Goal: Communication & Community: Share content

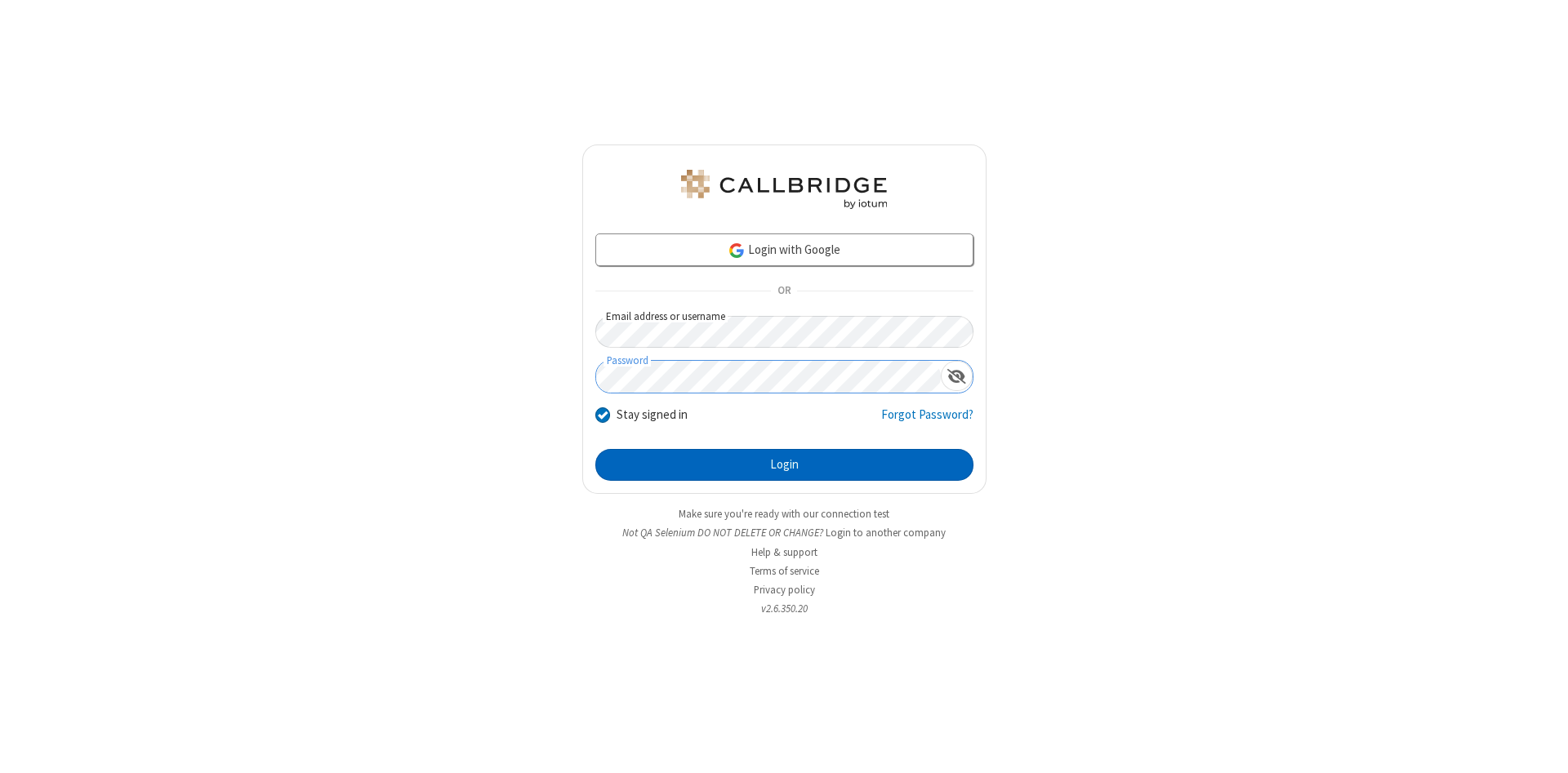
click at [784, 466] on button "Login" at bounding box center [784, 465] width 379 height 33
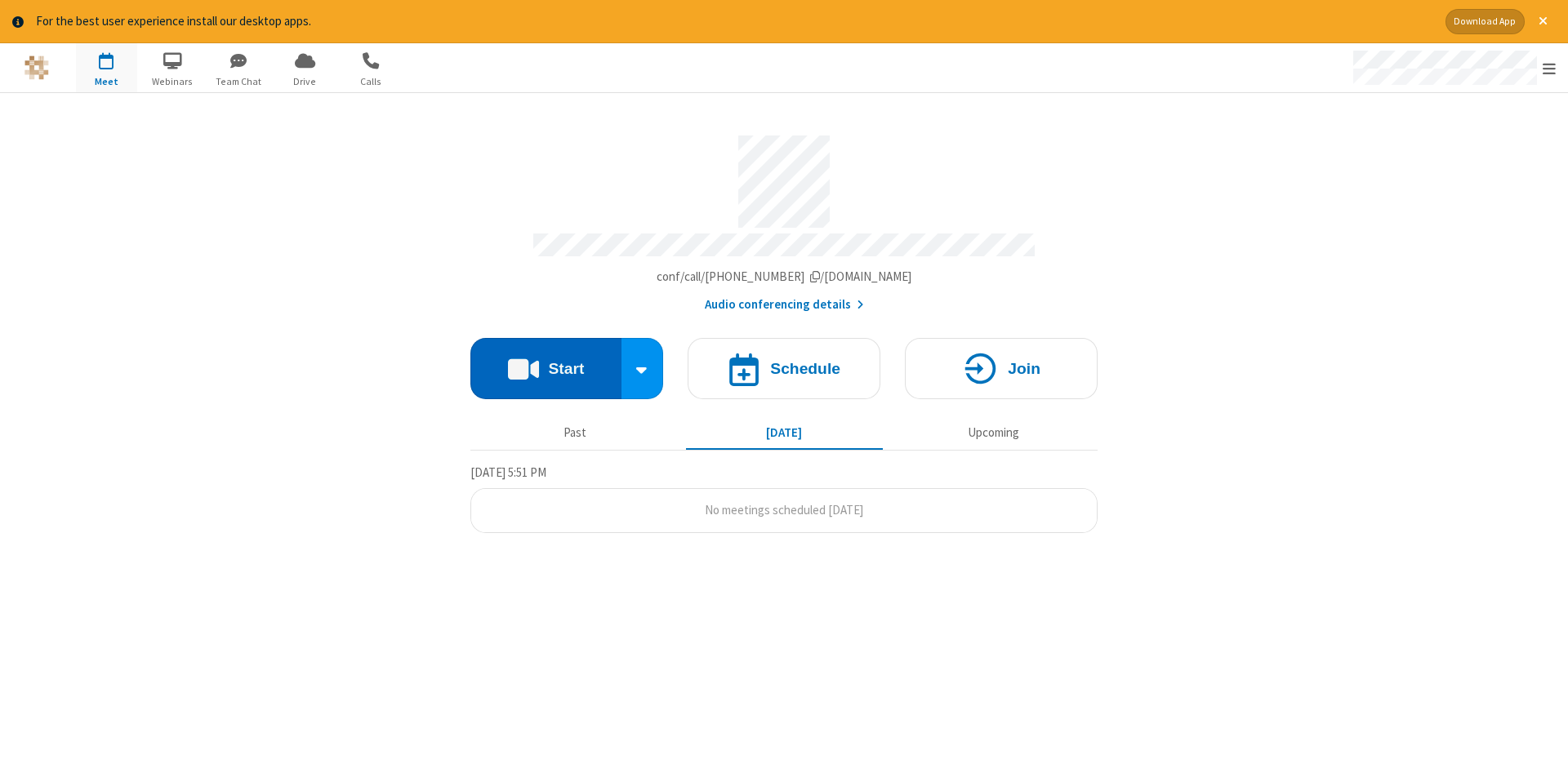
click at [545, 363] on button "Start" at bounding box center [545, 368] width 151 height 61
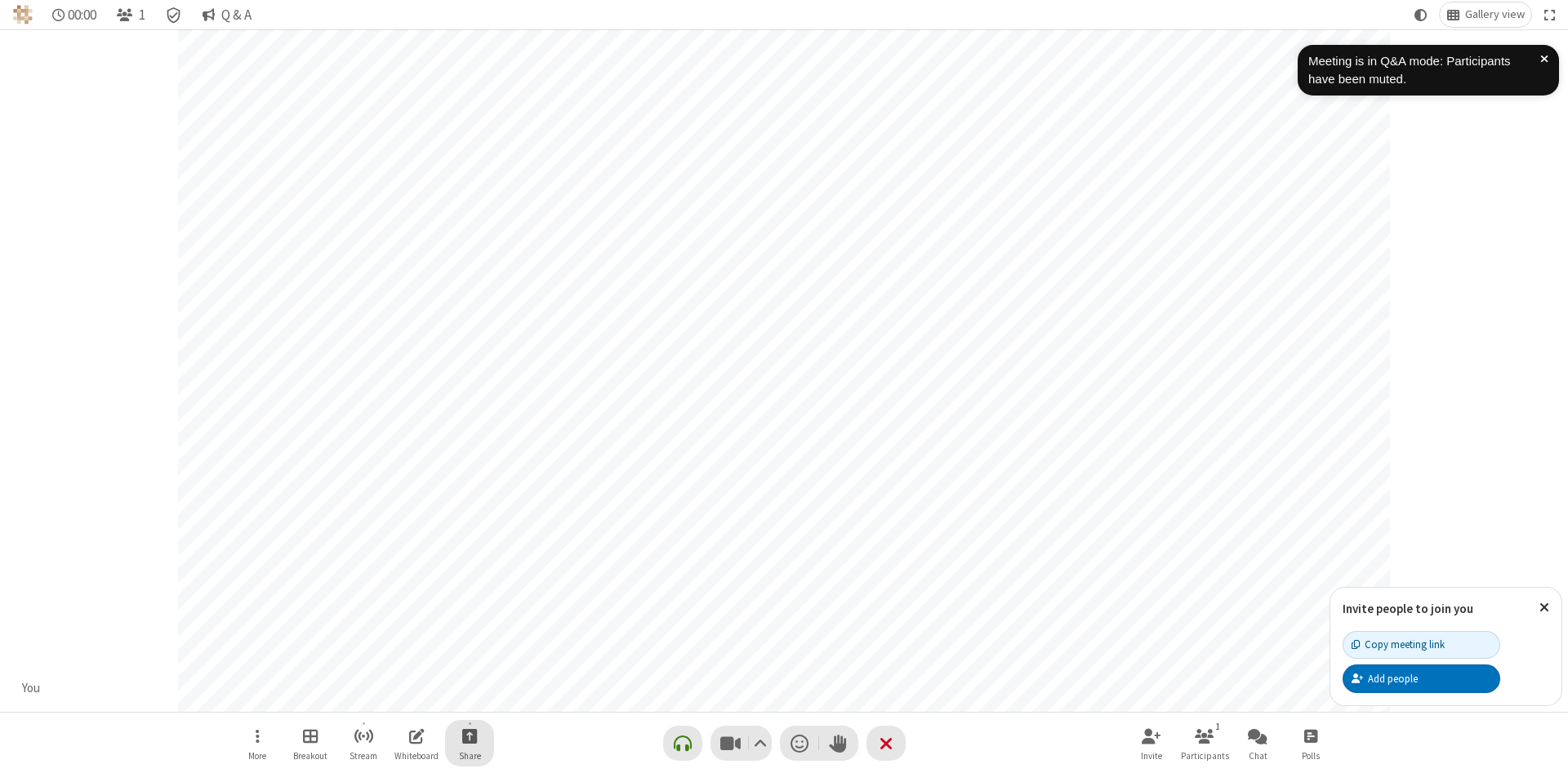
click at [478, 736] on span "Start sharing" at bounding box center [470, 736] width 16 height 21
click at [522, 636] on span "Share additional camera" at bounding box center [532, 639] width 121 height 14
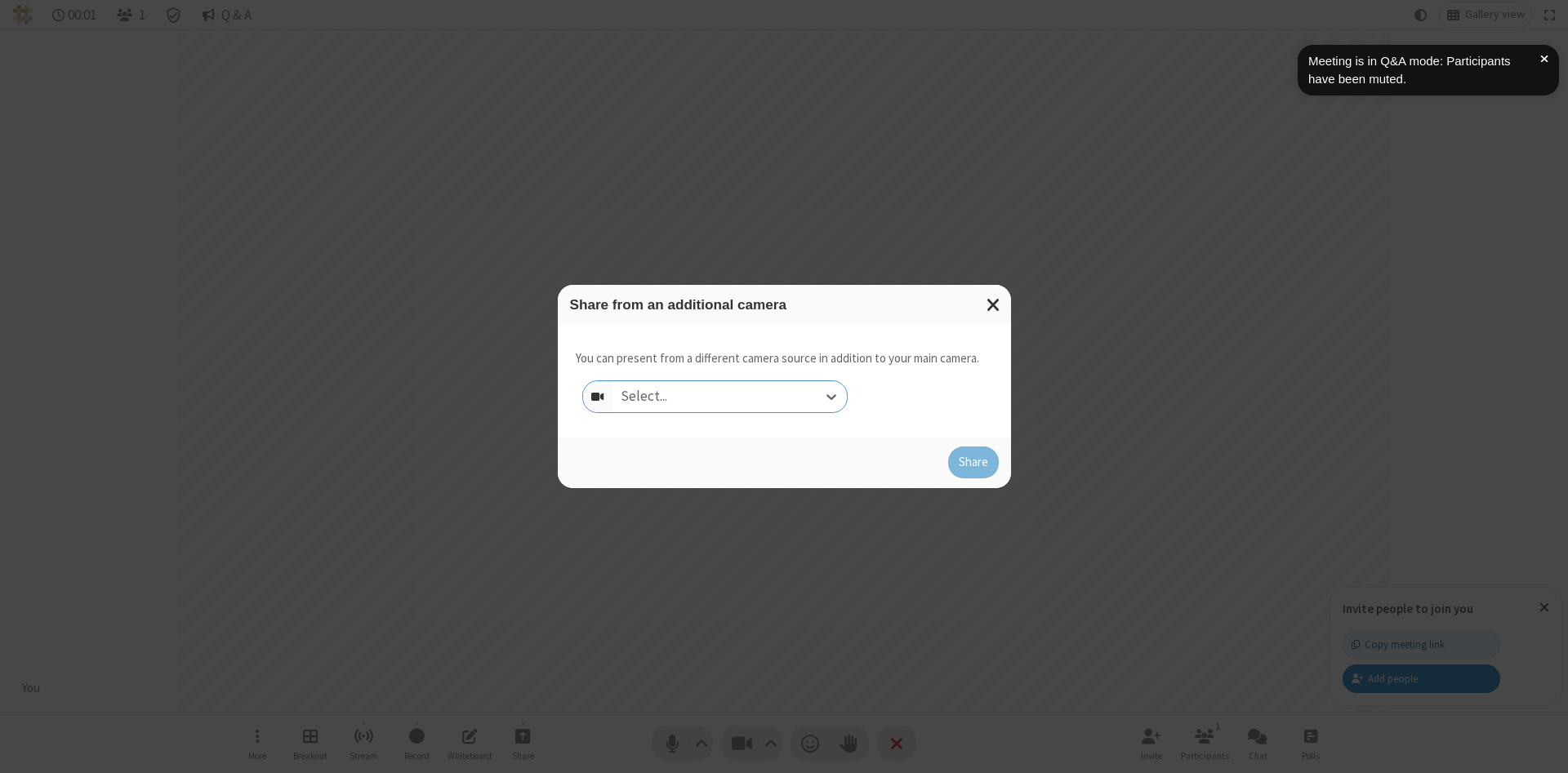
click at [729, 396] on div "Select..." at bounding box center [730, 396] width 234 height 31
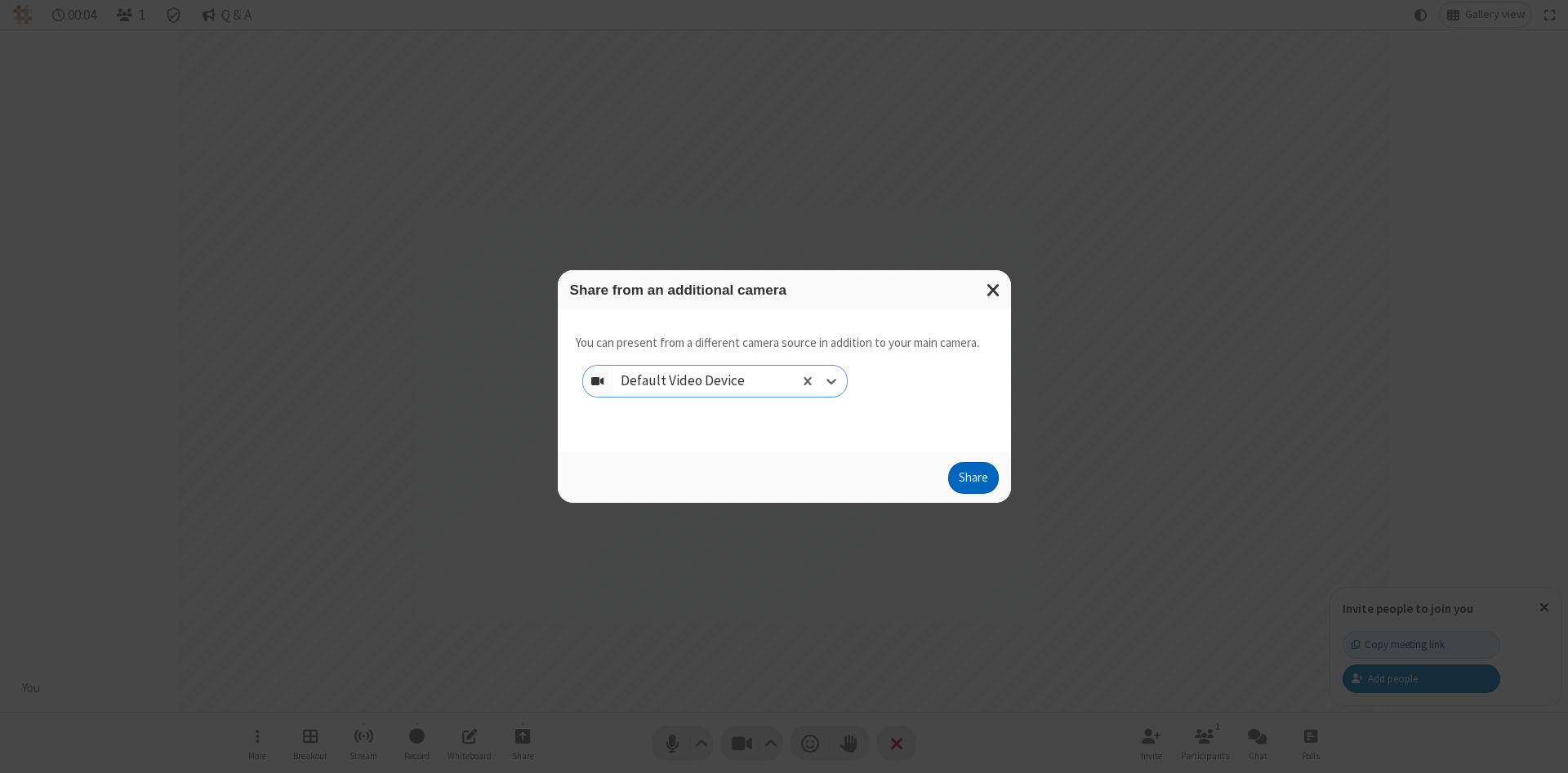
click at [973, 482] on button "Share" at bounding box center [974, 478] width 51 height 33
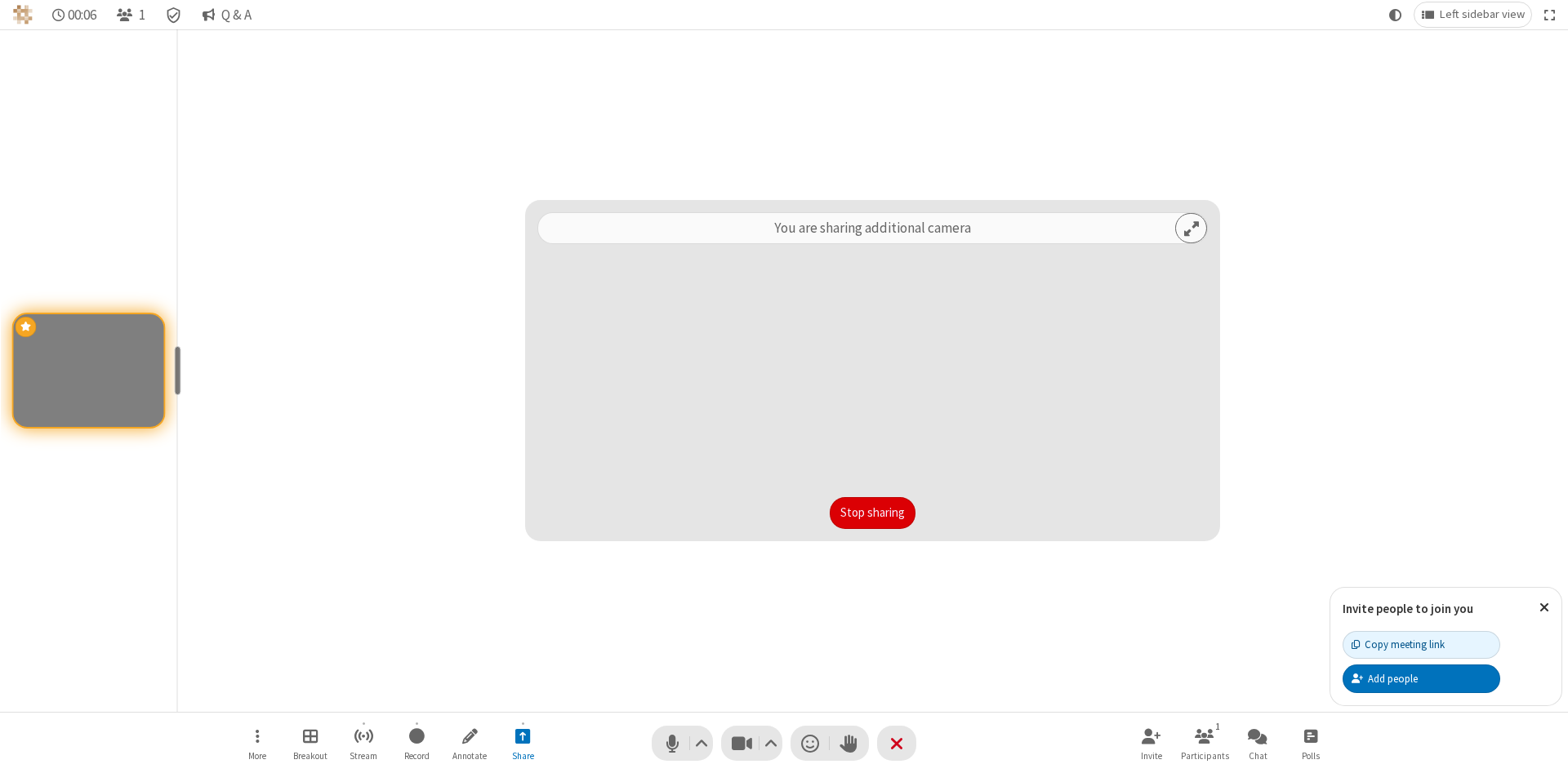
click at [830, 513] on button "Stop sharing" at bounding box center [874, 513] width 86 height 33
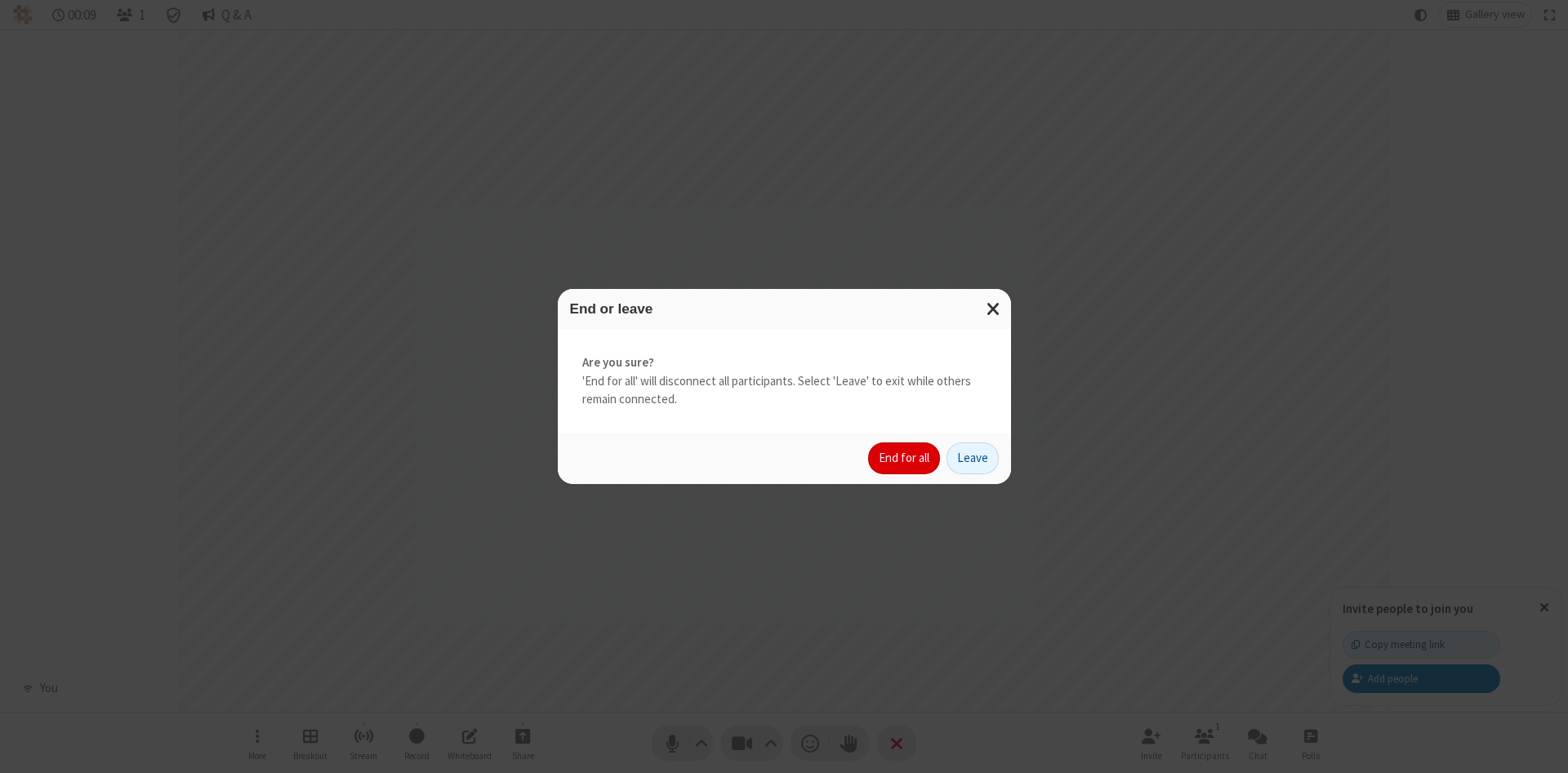
click at [905, 458] on button "End for all" at bounding box center [903, 458] width 72 height 33
